Goal: Task Accomplishment & Management: Manage account settings

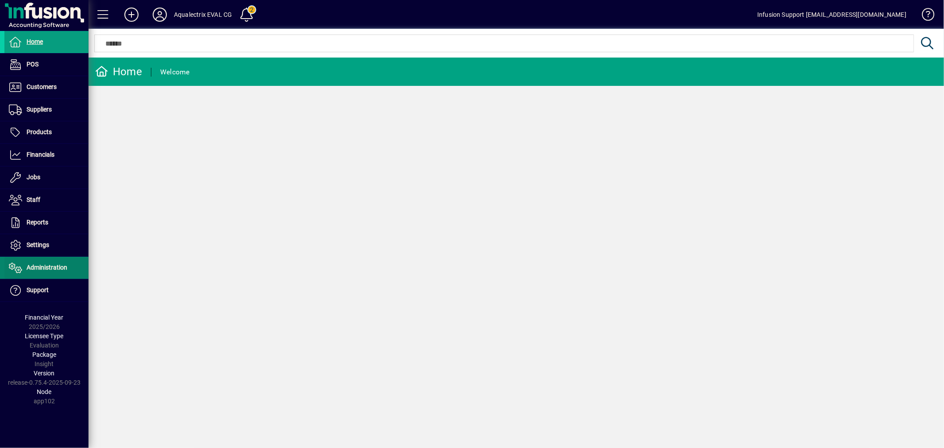
click at [50, 268] on span "Administration" at bounding box center [47, 267] width 41 height 7
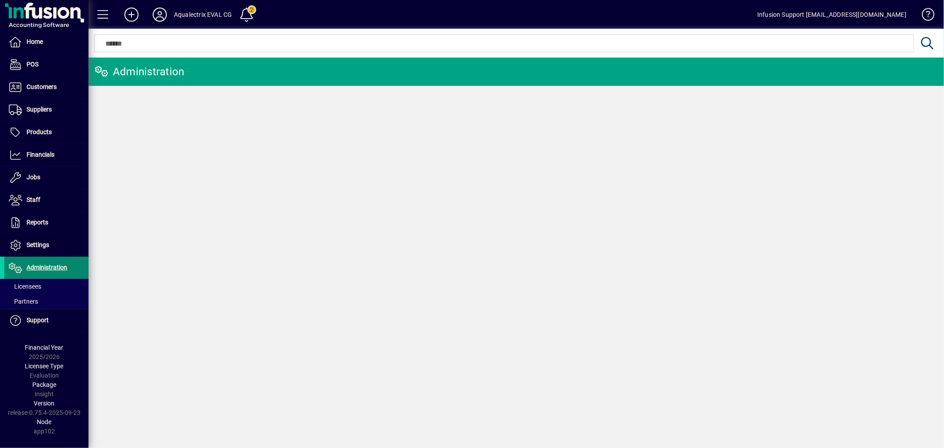
click at [39, 277] on span at bounding box center [46, 267] width 84 height 21
click at [37, 282] on span "Licensees" at bounding box center [22, 286] width 37 height 9
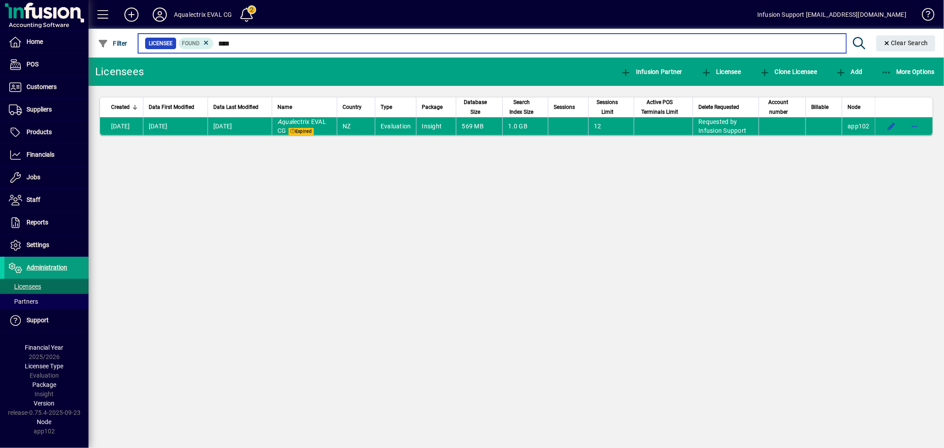
type input "****"
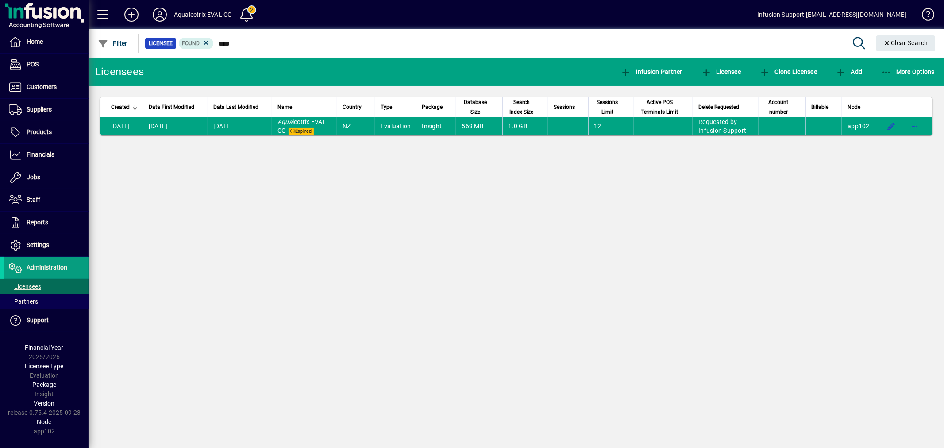
click at [634, 159] on div "Licensees Infusion Partner Licensee Clone Licensee Add More Options Created Dat…" at bounding box center [517, 253] width 856 height 390
click at [915, 42] on span "Clear Search" at bounding box center [906, 42] width 45 height 7
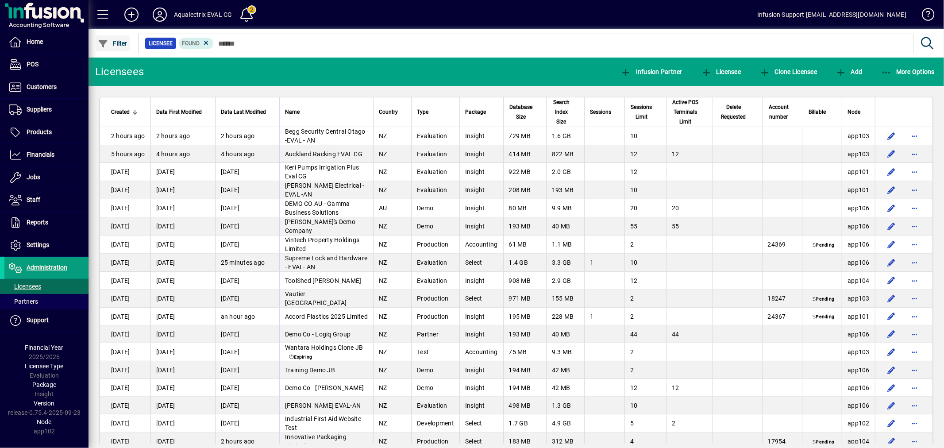
click at [117, 43] on span "Filter" at bounding box center [113, 43] width 30 height 7
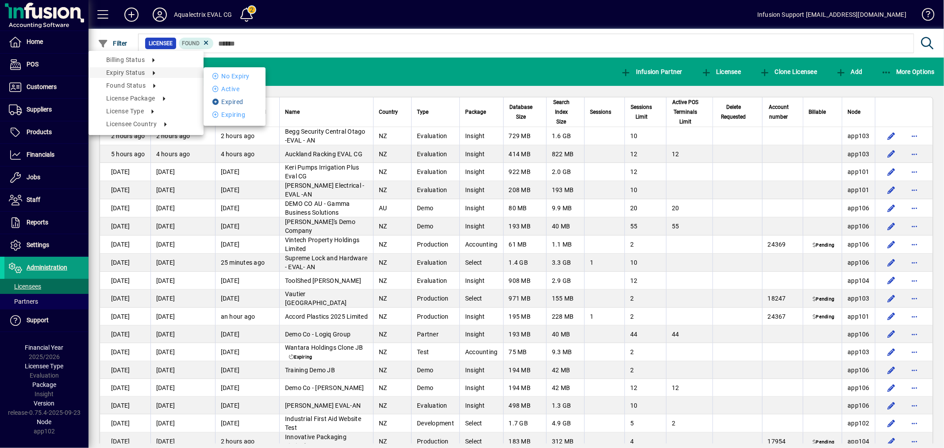
click at [224, 97] on li "Expired" at bounding box center [235, 102] width 62 height 11
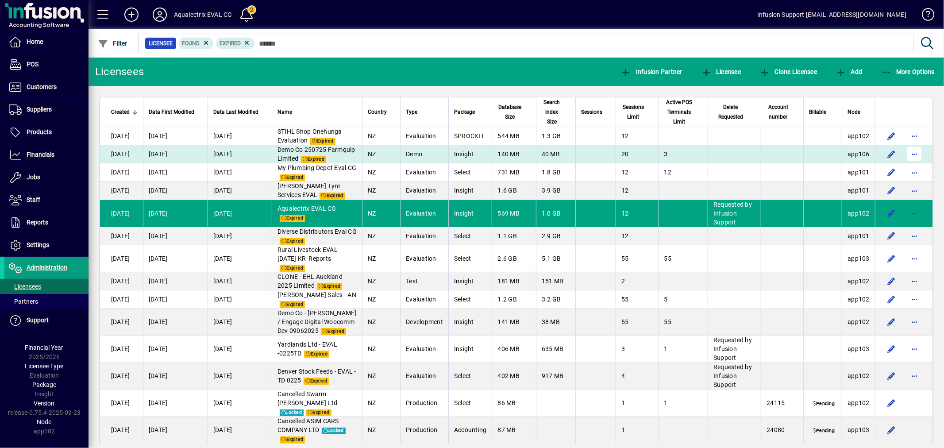
click at [905, 155] on span "button" at bounding box center [914, 153] width 21 height 21
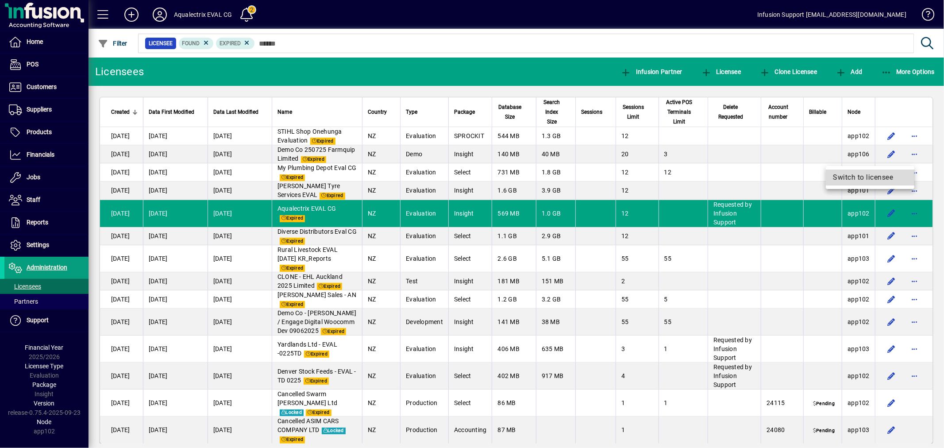
click at [869, 176] on span "Switch to licensee" at bounding box center [870, 177] width 74 height 11
